Goal: Go to known website: Access a specific website the user already knows

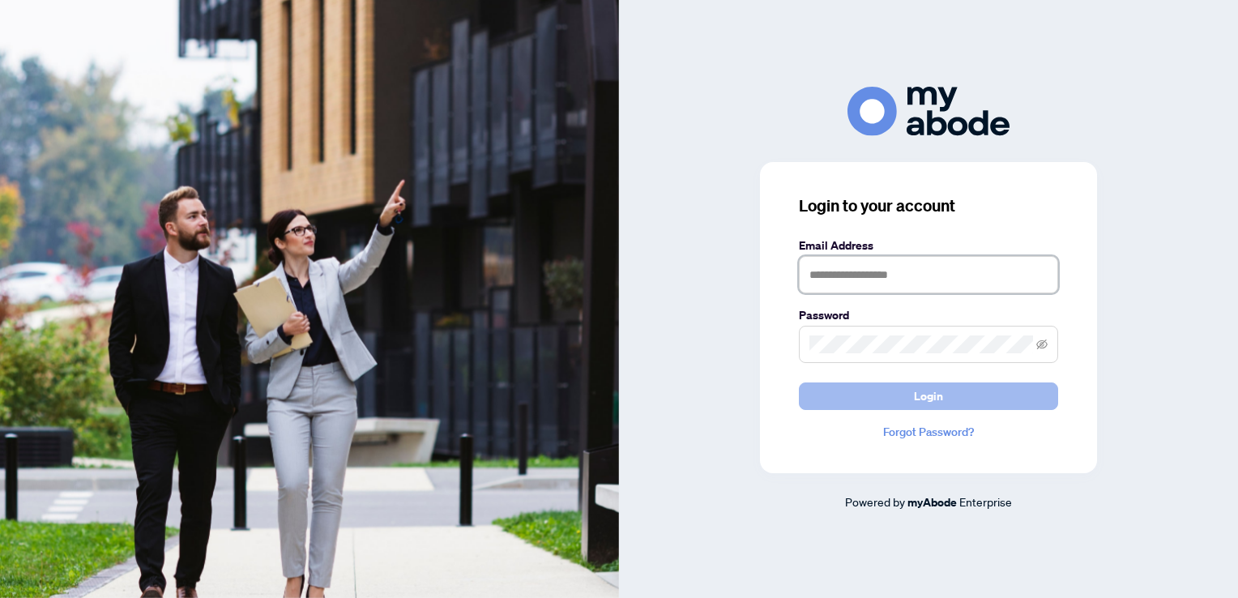
type input "**********"
click at [845, 405] on button "Login" at bounding box center [928, 397] width 259 height 28
